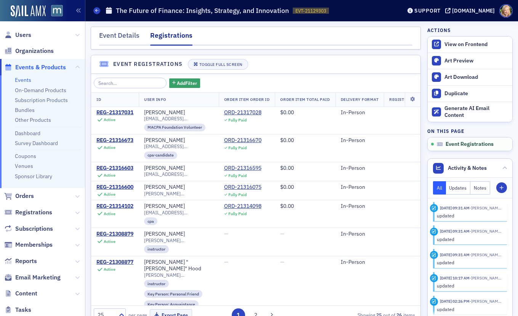
scroll to position [415, 0]
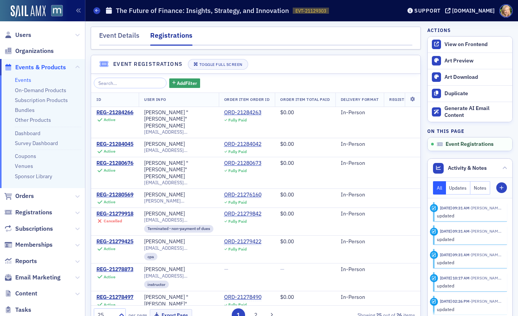
click at [31, 65] on span "Events & Products" at bounding box center [40, 67] width 51 height 8
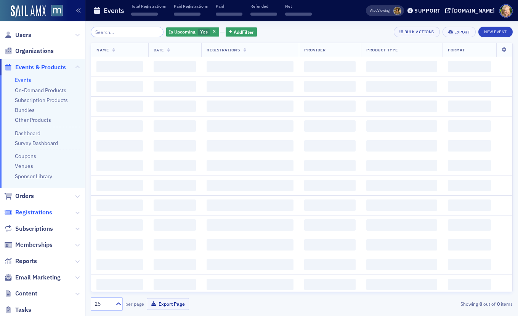
click at [36, 210] on span "Registrations" at bounding box center [33, 213] width 37 height 8
